Goal: Task Accomplishment & Management: Manage account settings

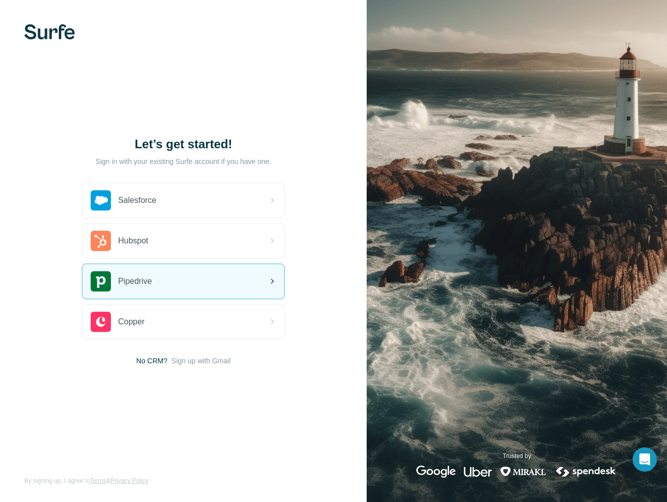
click at [151, 277] on span "Pipedrive" at bounding box center [135, 281] width 34 height 12
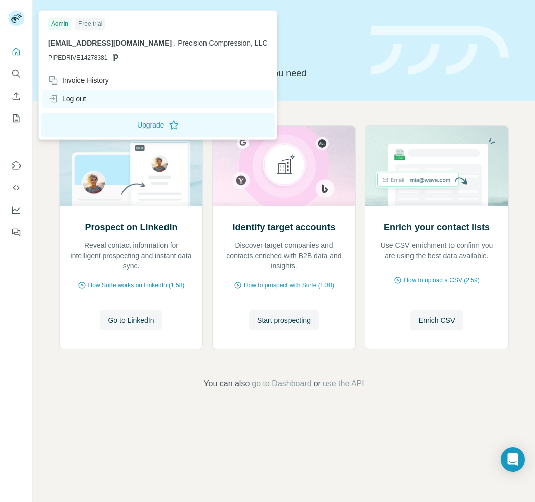
click at [78, 97] on div "Log out" at bounding box center [67, 99] width 38 height 10
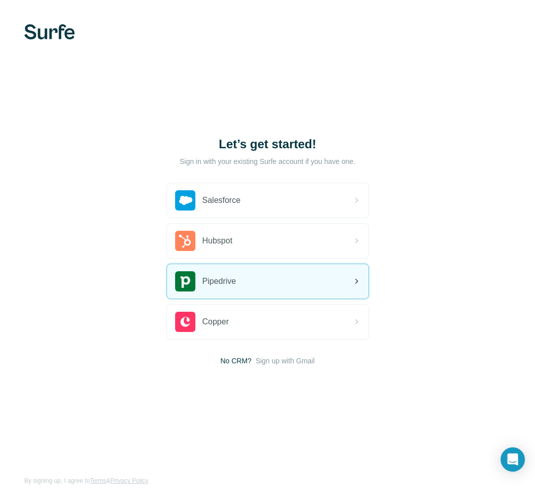
click at [252, 289] on div "Pipedrive" at bounding box center [267, 281] width 201 height 34
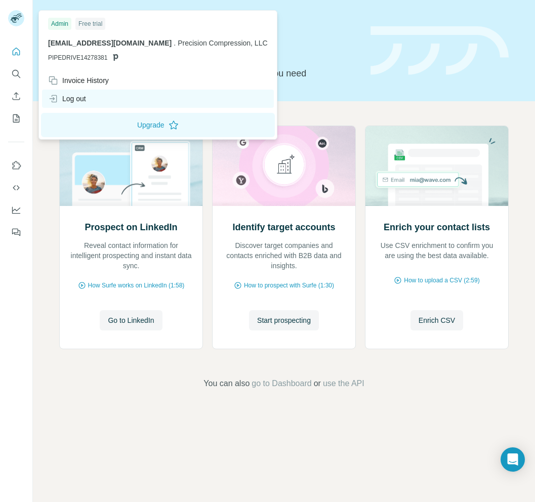
click at [80, 95] on div "Log out" at bounding box center [67, 99] width 38 height 10
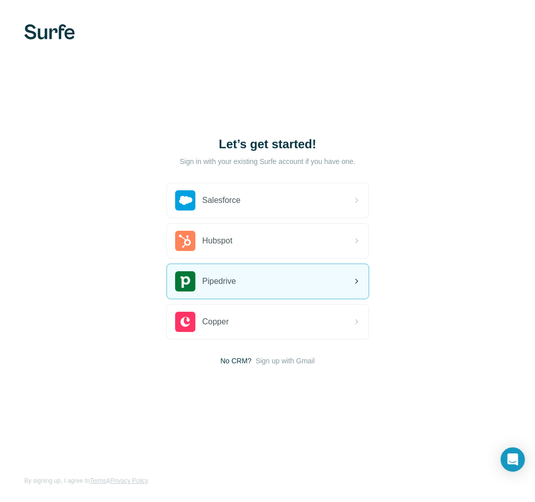
click at [229, 268] on div "Pipedrive" at bounding box center [267, 281] width 201 height 34
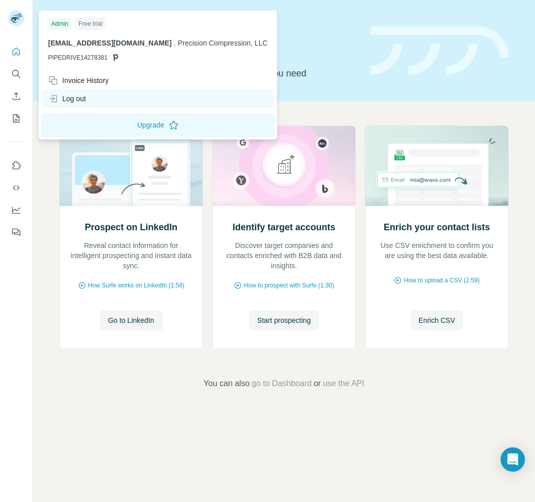
click at [62, 95] on div "Log out" at bounding box center [67, 99] width 38 height 10
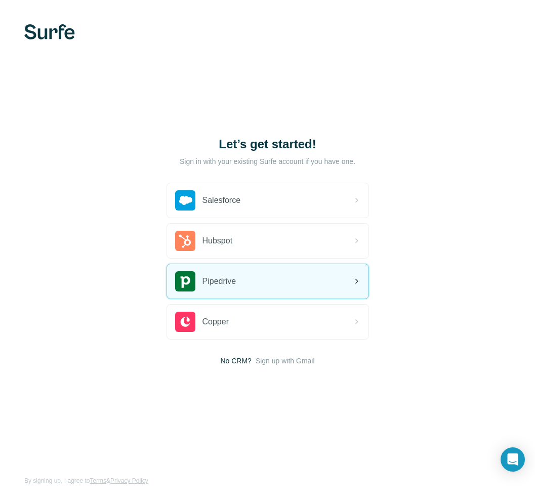
click at [249, 272] on div "Pipedrive" at bounding box center [267, 281] width 201 height 34
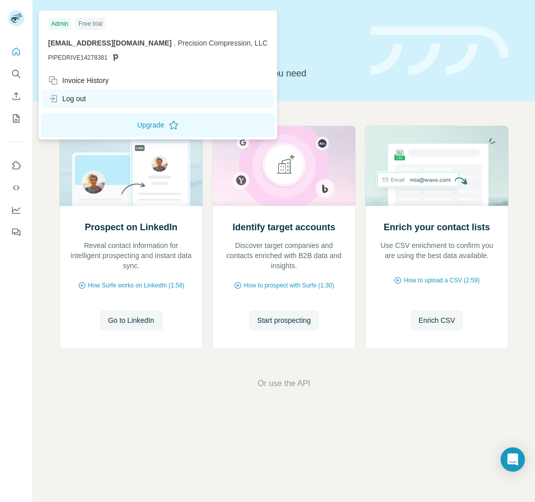
click at [77, 101] on div "Log out" at bounding box center [67, 99] width 38 height 10
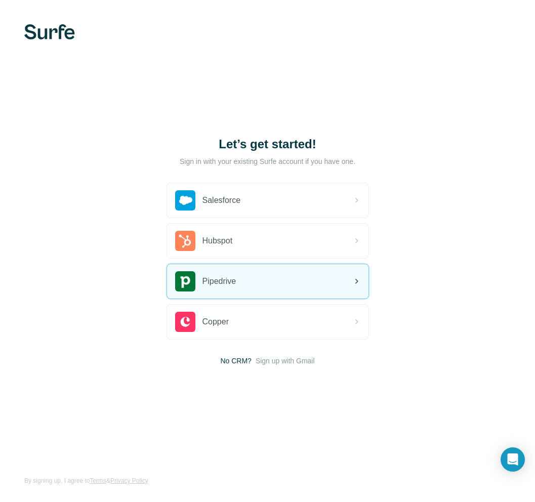
click at [252, 277] on div "Pipedrive" at bounding box center [267, 281] width 201 height 34
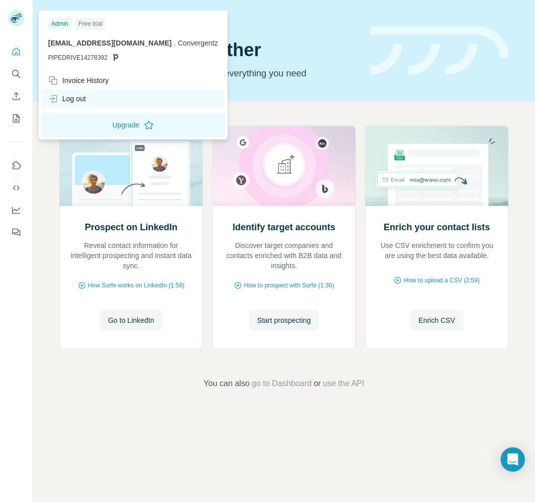
click at [82, 102] on div "Log out" at bounding box center [67, 99] width 38 height 10
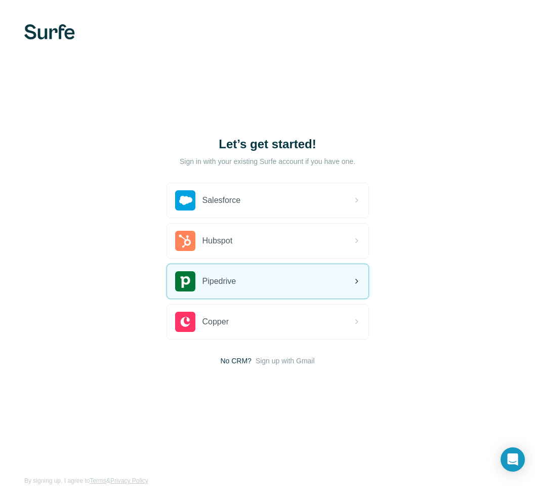
click at [269, 282] on div "Pipedrive" at bounding box center [267, 281] width 201 height 34
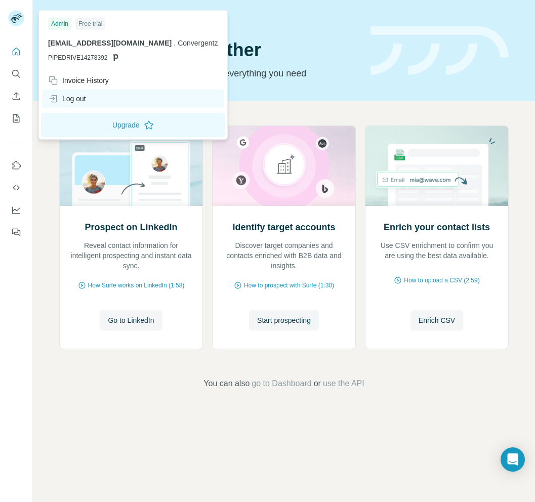
click at [68, 97] on div "Log out" at bounding box center [67, 99] width 38 height 10
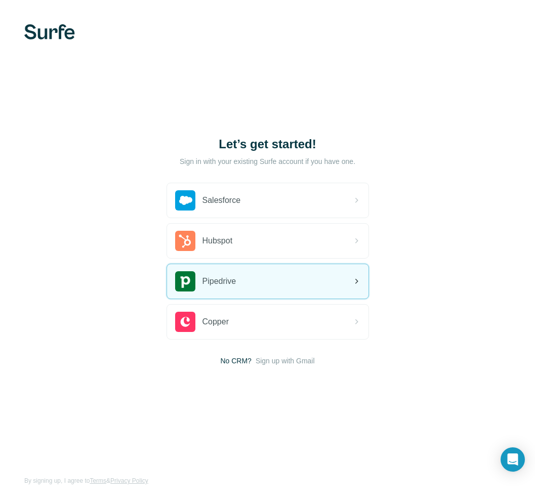
click at [233, 283] on span "Pipedrive" at bounding box center [219, 281] width 34 height 12
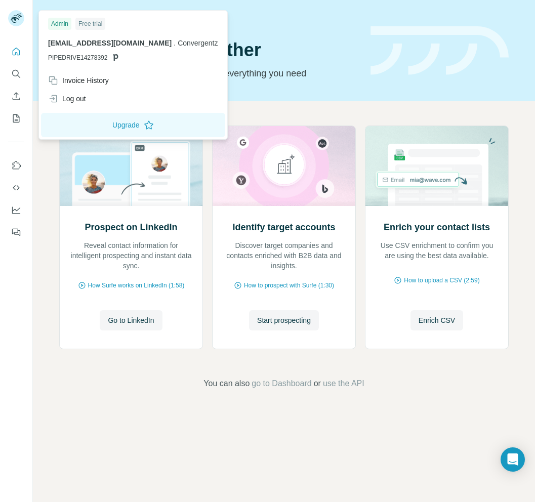
click at [17, 23] on rect at bounding box center [16, 18] width 16 height 16
click at [84, 99] on div "Log out" at bounding box center [67, 99] width 38 height 10
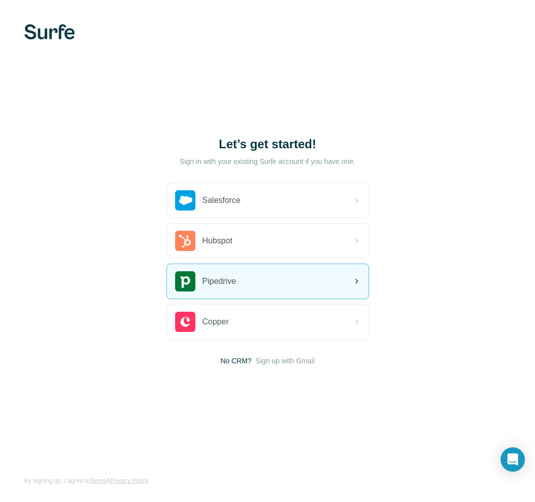
click at [263, 278] on div "Pipedrive" at bounding box center [267, 281] width 201 height 34
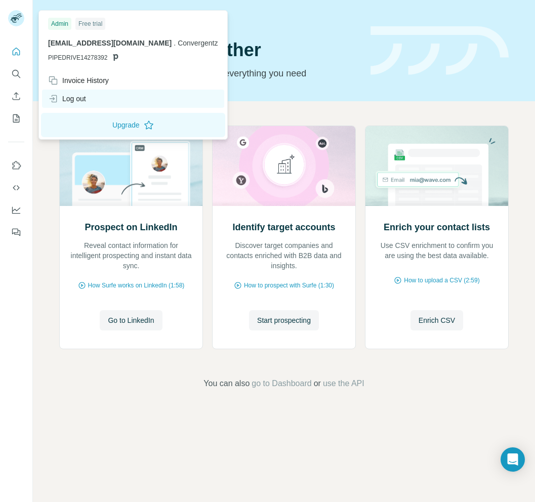
click at [104, 95] on div "Log out" at bounding box center [133, 99] width 182 height 18
click at [8, 21] on icon at bounding box center [16, 18] width 16 height 16
click at [65, 100] on div "Log out" at bounding box center [67, 99] width 38 height 10
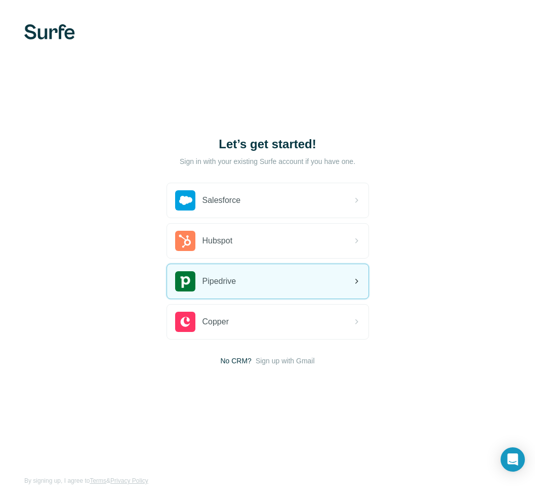
click at [258, 275] on div "Pipedrive" at bounding box center [267, 281] width 201 height 34
